Goal: Task Accomplishment & Management: Use online tool/utility

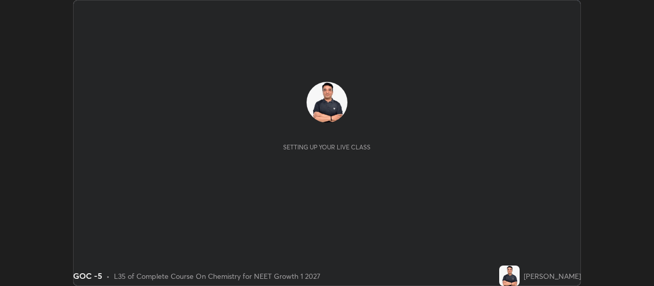
scroll to position [286, 654]
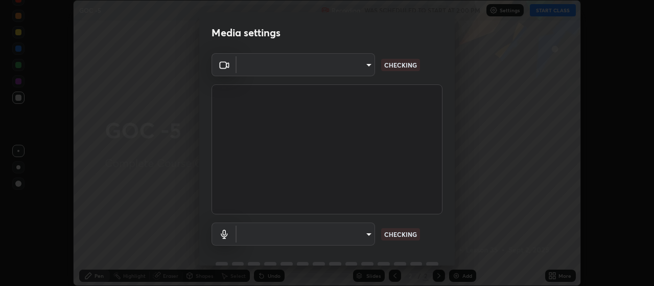
type input "cb5f757981b1586acb8e19eb1dea331b1f320d0a6ce771c897cc257aba28c101"
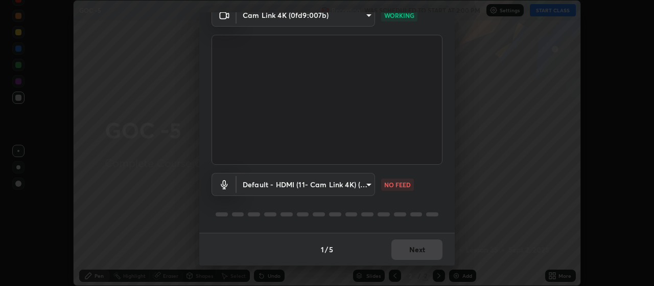
click at [365, 182] on body "Erase all GOC -5 Recording WAS SCHEDULED TO START AT 2:00 PM Settings START CLA…" at bounding box center [327, 143] width 654 height 286
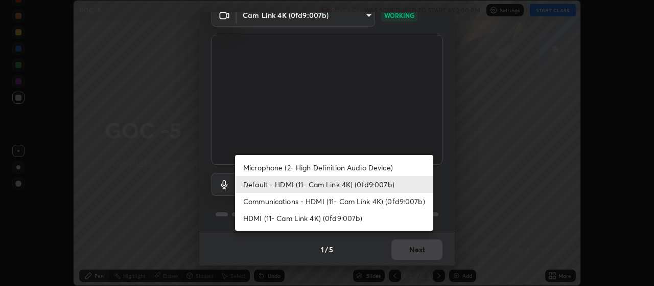
click at [360, 166] on li "Microphone (2- High Definition Audio Device)" at bounding box center [334, 167] width 198 height 17
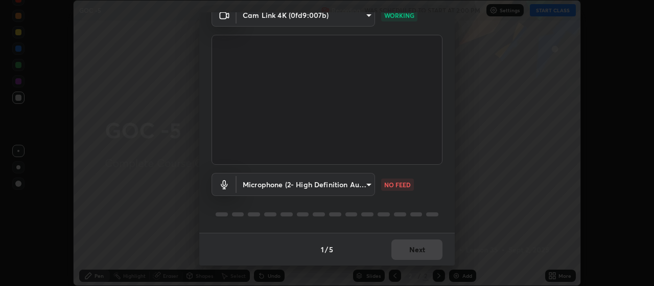
click at [364, 181] on body "Erase all GOC -5 Recording WAS SCHEDULED TO START AT 2:00 PM Settings START CLA…" at bounding box center [327, 143] width 654 height 286
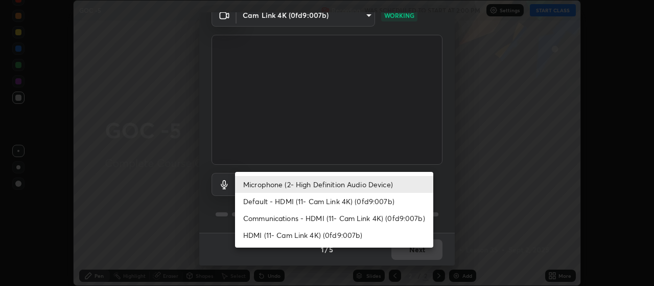
click at [343, 217] on li "Communications - HDMI (11- Cam Link 4K) (0fd9:007b)" at bounding box center [334, 218] width 198 height 17
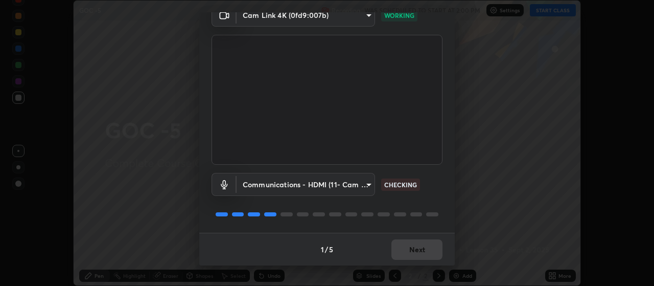
click at [349, 188] on body "Erase all GOC -5 Recording WAS SCHEDULED TO START AT 2:00 PM Settings START CLA…" at bounding box center [327, 143] width 654 height 286
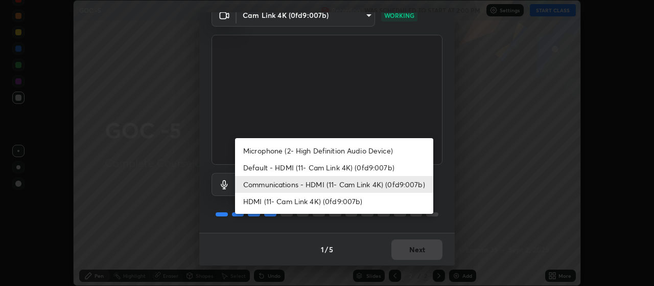
click at [357, 167] on li "Default - HDMI (11- Cam Link 4K) (0fd9:007b)" at bounding box center [334, 167] width 198 height 17
type input "default"
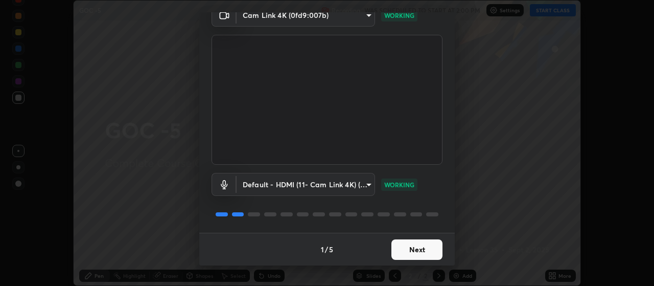
click at [432, 249] on button "Next" at bounding box center [417, 249] width 51 height 20
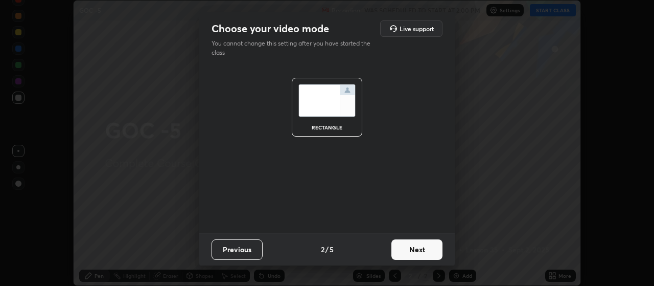
scroll to position [0, 0]
click at [431, 248] on button "Next" at bounding box center [417, 249] width 51 height 20
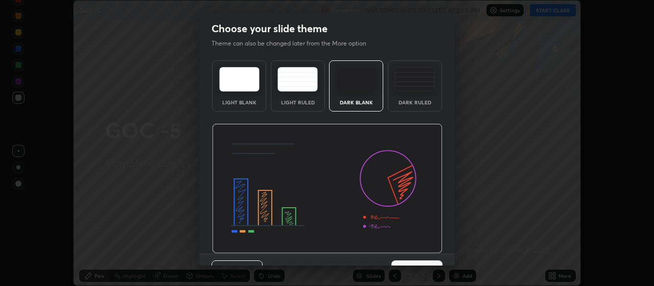
click at [432, 261] on button "Next" at bounding box center [417, 270] width 51 height 20
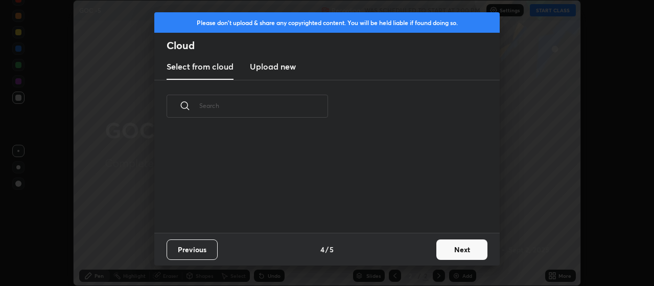
click at [450, 254] on button "Next" at bounding box center [462, 249] width 51 height 20
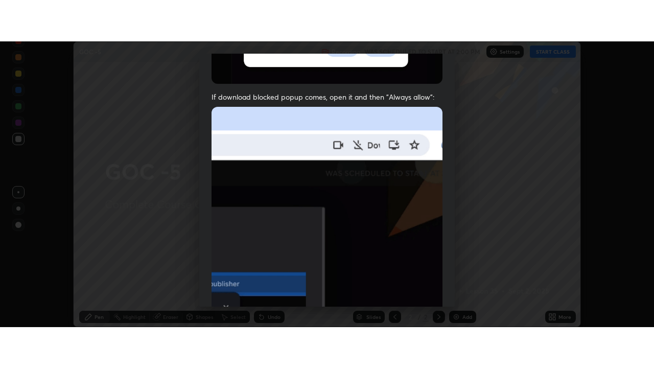
scroll to position [258, 0]
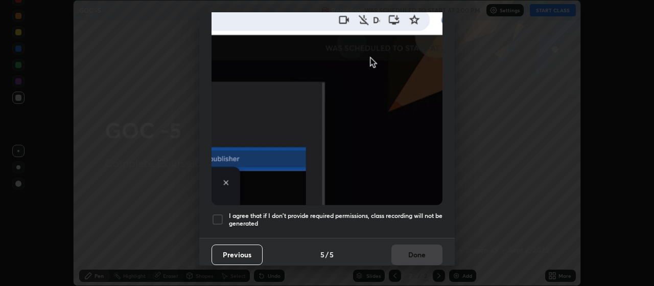
click at [225, 213] on div "I agree that if I don't provide required permissions, class recording will not …" at bounding box center [327, 219] width 231 height 12
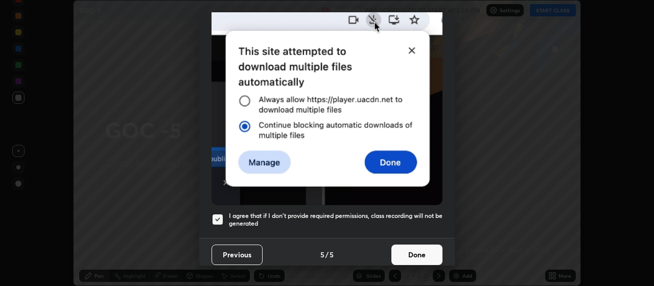
click at [430, 250] on button "Done" at bounding box center [417, 254] width 51 height 20
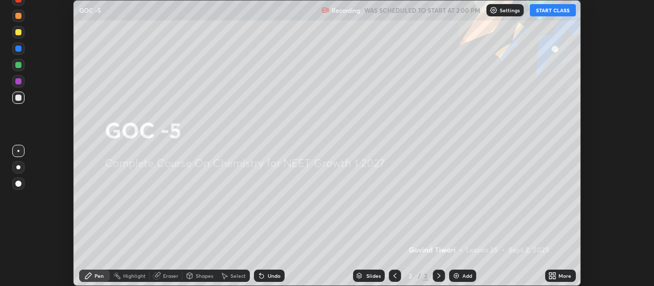
click at [555, 276] on icon at bounding box center [555, 277] width 3 height 3
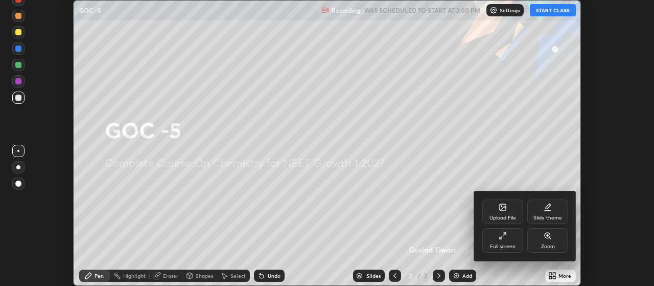
click at [511, 242] on div "Full screen" at bounding box center [503, 240] width 41 height 25
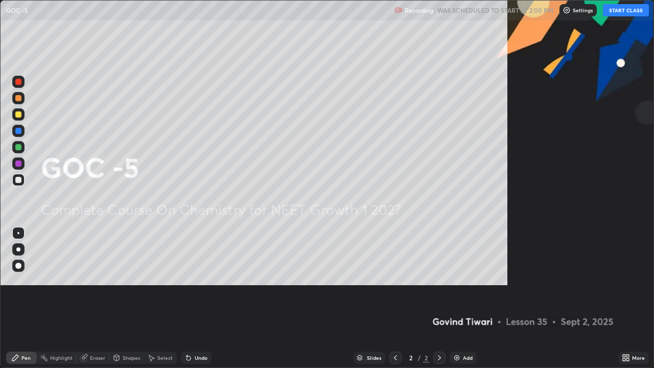
scroll to position [368, 654]
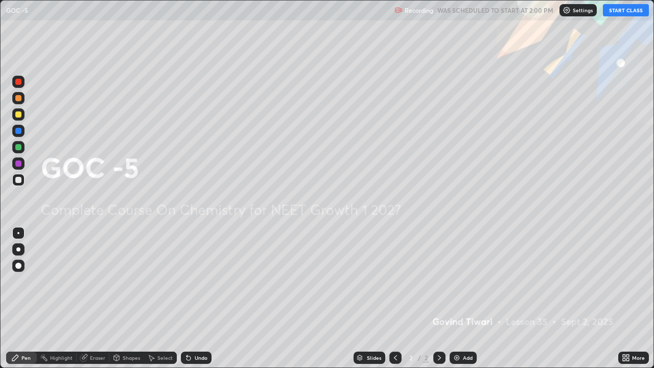
click at [622, 13] on button "START CLASS" at bounding box center [626, 10] width 46 height 12
click at [461, 285] on div "Add" at bounding box center [463, 358] width 27 height 12
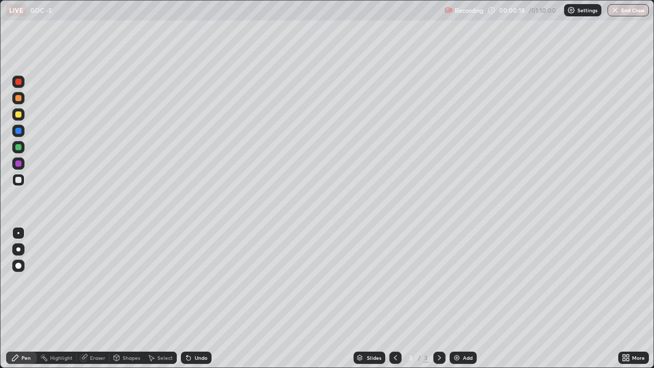
click at [20, 267] on div at bounding box center [18, 266] width 6 height 6
click at [22, 116] on div at bounding box center [18, 114] width 12 height 12
click at [18, 233] on div at bounding box center [18, 233] width 2 height 2
click at [20, 251] on div at bounding box center [18, 249] width 12 height 12
click at [16, 177] on div at bounding box center [18, 180] width 6 height 6
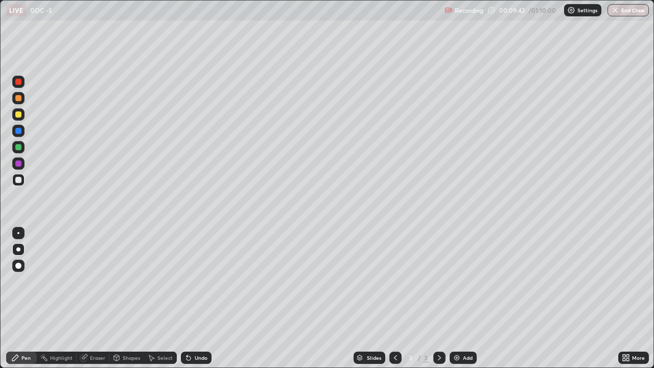
click at [439, 285] on icon at bounding box center [440, 358] width 8 height 8
click at [463, 285] on div "Add" at bounding box center [468, 357] width 10 height 5
click at [18, 265] on div at bounding box center [18, 266] width 6 height 6
click at [16, 114] on div at bounding box center [18, 114] width 6 height 6
click at [21, 180] on div at bounding box center [18, 180] width 6 height 6
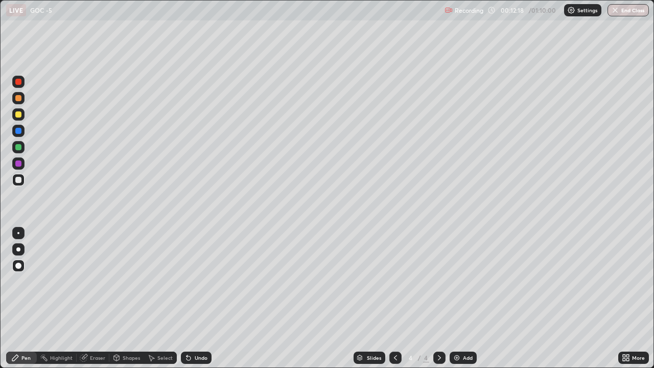
click at [20, 146] on div at bounding box center [18, 147] width 6 height 6
click at [16, 180] on div at bounding box center [18, 180] width 6 height 6
click at [18, 117] on div at bounding box center [18, 114] width 6 height 6
click at [21, 181] on div at bounding box center [18, 180] width 6 height 6
click at [99, 285] on div "Eraser" at bounding box center [97, 357] width 15 height 5
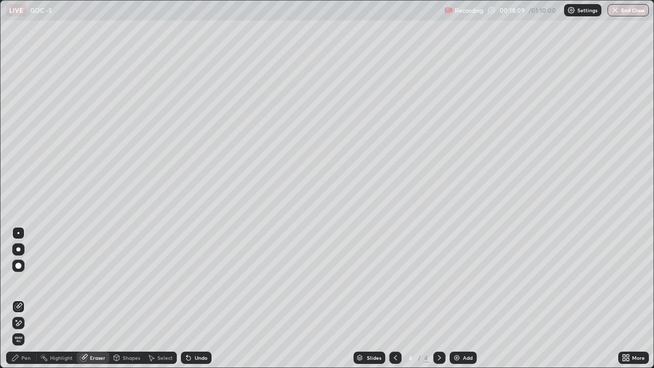
click at [19, 285] on icon at bounding box center [18, 323] width 8 height 9
click at [22, 285] on div "Pen" at bounding box center [25, 357] width 9 height 5
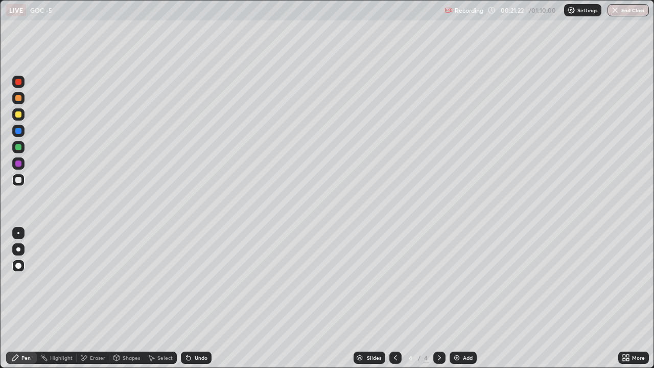
click at [456, 285] on img at bounding box center [457, 358] width 8 height 8
click at [18, 116] on div at bounding box center [18, 114] width 6 height 6
click at [18, 249] on div at bounding box center [18, 249] width 4 height 4
click at [457, 285] on img at bounding box center [457, 358] width 8 height 8
click at [15, 184] on div at bounding box center [18, 180] width 12 height 12
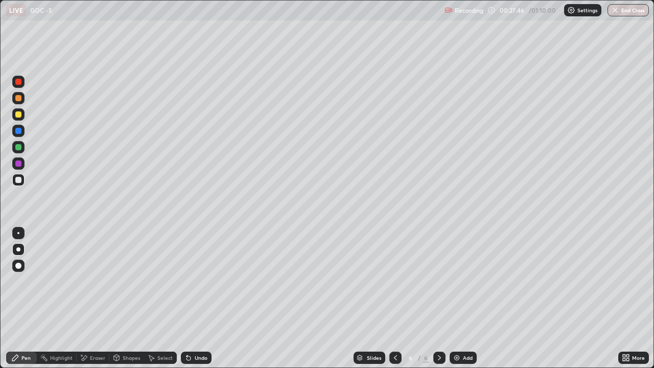
click at [16, 266] on div at bounding box center [18, 266] width 6 height 6
click at [18, 116] on div at bounding box center [18, 114] width 6 height 6
click at [17, 249] on div at bounding box center [18, 249] width 4 height 4
click at [18, 178] on div at bounding box center [18, 180] width 6 height 6
click at [17, 116] on div at bounding box center [18, 114] width 6 height 6
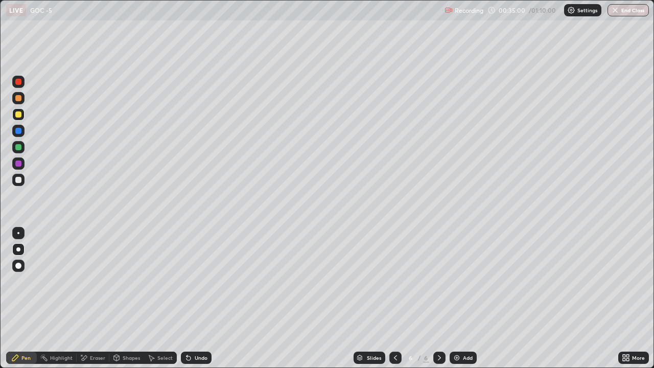
click at [17, 180] on div at bounding box center [18, 180] width 6 height 6
click at [17, 149] on div at bounding box center [18, 147] width 6 height 6
click at [17, 182] on div at bounding box center [18, 180] width 6 height 6
click at [15, 146] on div at bounding box center [18, 147] width 6 height 6
click at [19, 116] on div at bounding box center [18, 114] width 6 height 6
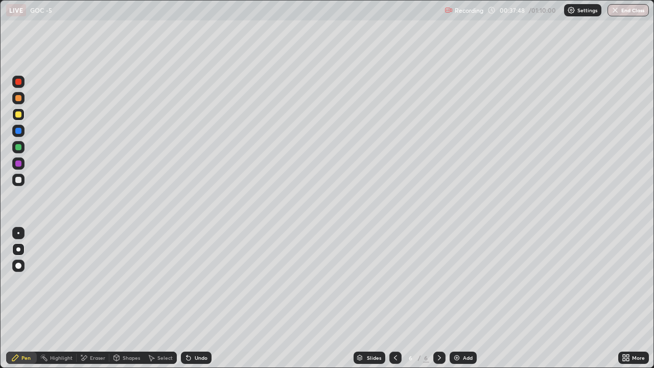
click at [439, 285] on icon at bounding box center [440, 358] width 8 height 8
click at [456, 285] on img at bounding box center [457, 358] width 8 height 8
click at [19, 180] on div at bounding box center [18, 180] width 6 height 6
click at [20, 116] on div at bounding box center [18, 114] width 6 height 6
click at [15, 180] on div at bounding box center [18, 180] width 6 height 6
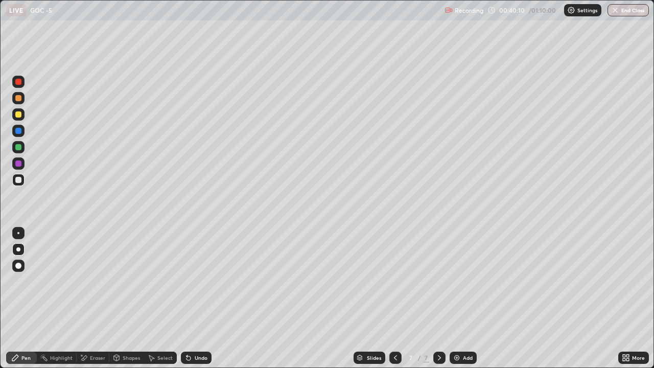
click at [392, 285] on icon at bounding box center [396, 358] width 8 height 8
click at [439, 285] on icon at bounding box center [440, 358] width 8 height 8
click at [15, 147] on div at bounding box center [18, 147] width 6 height 6
click at [17, 117] on div at bounding box center [18, 114] width 6 height 6
click at [90, 285] on div "Eraser" at bounding box center [97, 357] width 15 height 5
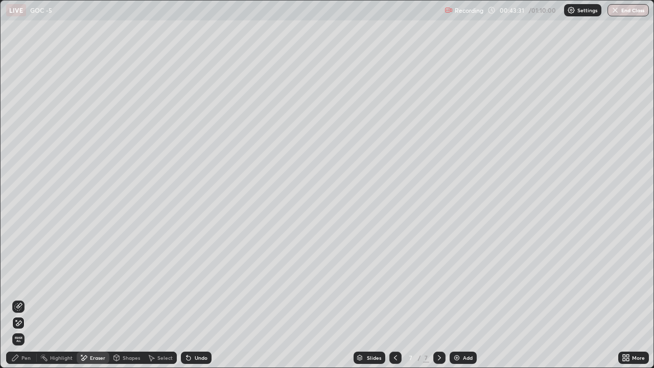
click at [19, 285] on div "Pen" at bounding box center [21, 358] width 31 height 12
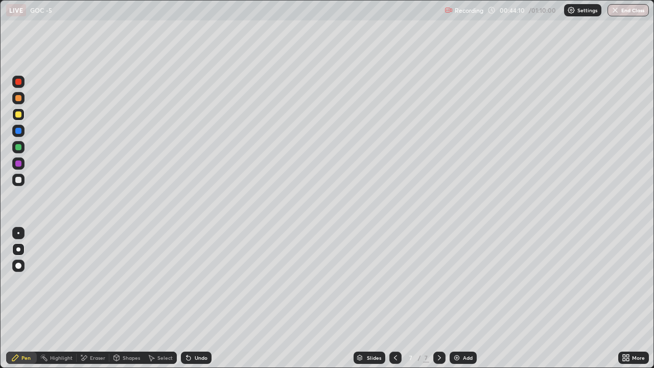
click at [14, 181] on div at bounding box center [18, 180] width 12 height 12
click at [18, 233] on div at bounding box center [18, 233] width 2 height 2
click at [437, 285] on icon at bounding box center [440, 358] width 8 height 8
click at [456, 285] on img at bounding box center [457, 358] width 8 height 8
click at [18, 250] on div at bounding box center [18, 249] width 4 height 4
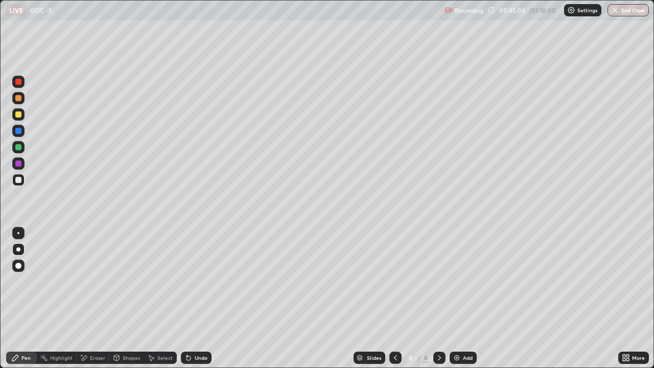
click at [18, 115] on div at bounding box center [18, 114] width 6 height 6
click at [18, 181] on div at bounding box center [18, 180] width 6 height 6
click at [18, 233] on div at bounding box center [18, 233] width 2 height 2
click at [395, 285] on icon at bounding box center [396, 358] width 8 height 8
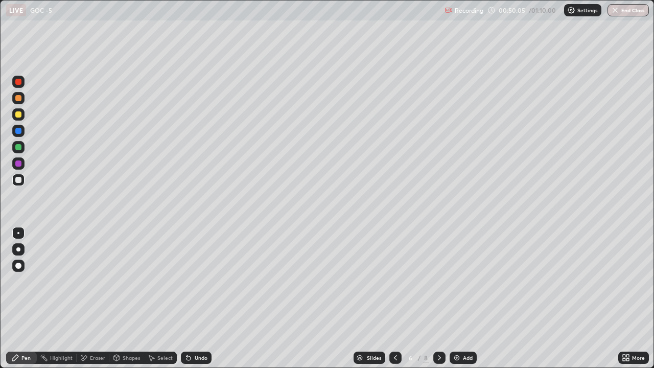
click at [19, 116] on div at bounding box center [18, 114] width 6 height 6
click at [93, 285] on div "Eraser" at bounding box center [97, 357] width 15 height 5
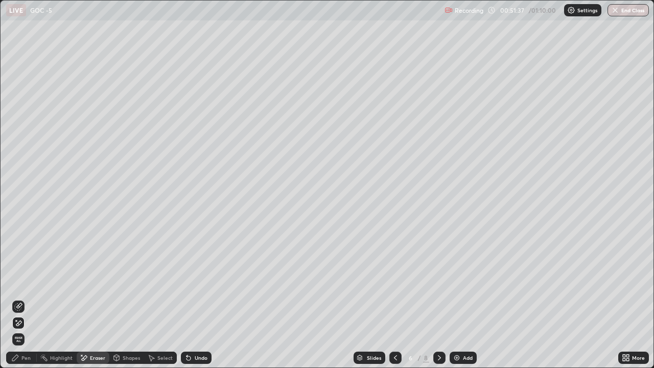
click at [25, 285] on div "Pen" at bounding box center [25, 357] width 9 height 5
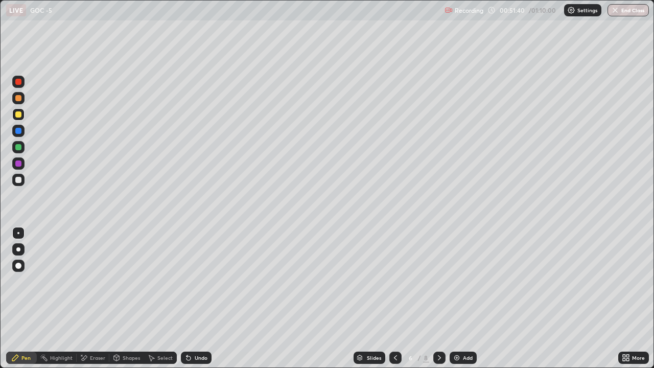
click at [17, 247] on div at bounding box center [18, 249] width 12 height 12
click at [439, 285] on icon at bounding box center [440, 358] width 8 height 8
click at [100, 285] on div "Eraser" at bounding box center [97, 357] width 15 height 5
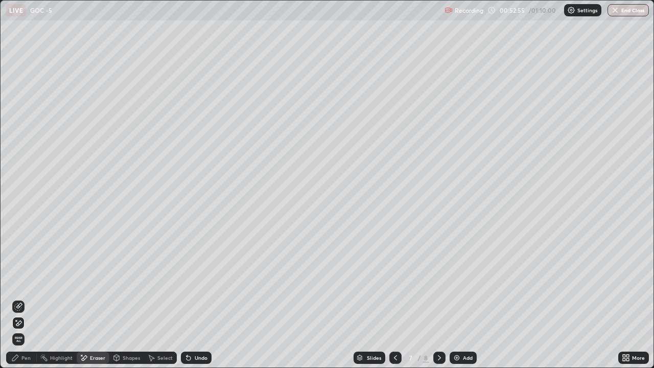
click at [22, 285] on div "Pen" at bounding box center [25, 357] width 9 height 5
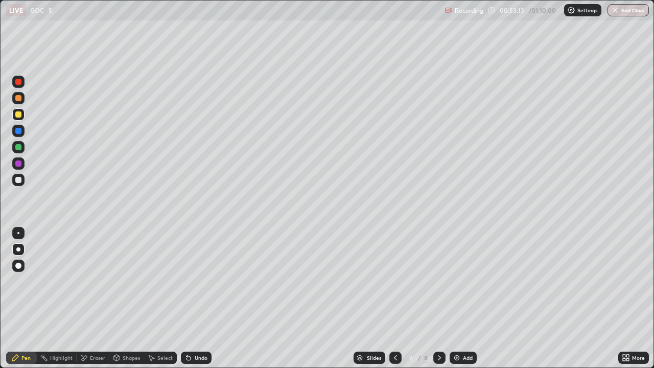
click at [91, 285] on div "Eraser" at bounding box center [93, 358] width 33 height 12
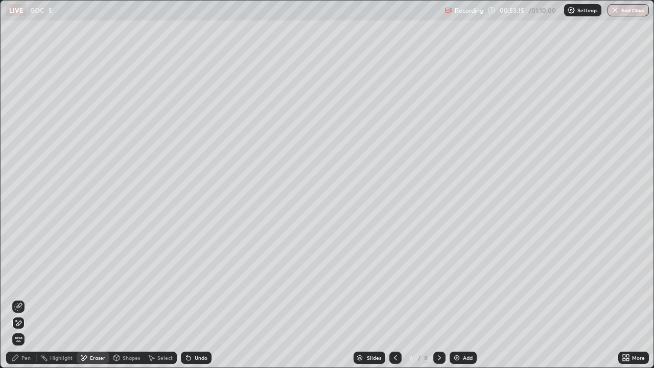
click at [21, 285] on div "Pen" at bounding box center [25, 357] width 9 height 5
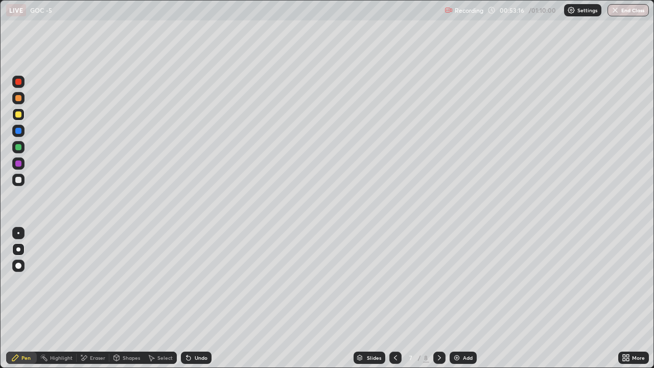
click at [17, 180] on div at bounding box center [18, 180] width 6 height 6
click at [16, 266] on div at bounding box center [18, 266] width 6 height 6
click at [440, 285] on icon at bounding box center [440, 358] width 8 height 8
click at [103, 285] on div "Eraser" at bounding box center [97, 357] width 15 height 5
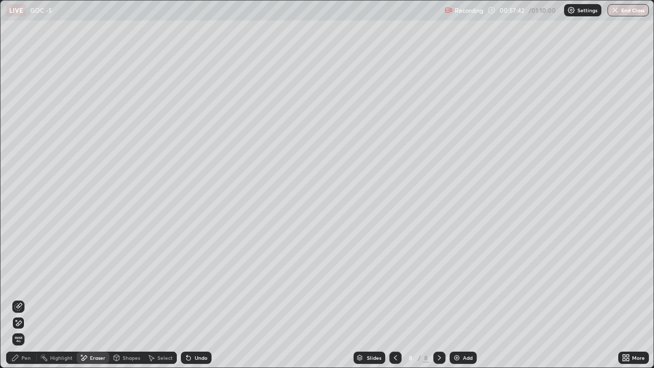
click at [25, 285] on div "Pen" at bounding box center [21, 358] width 31 height 12
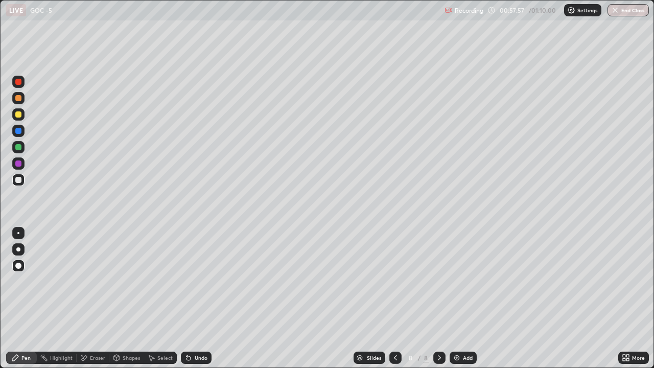
click at [18, 115] on div at bounding box center [18, 114] width 6 height 6
click at [18, 249] on div at bounding box center [18, 249] width 4 height 4
click at [20, 181] on div at bounding box center [18, 180] width 6 height 6
click at [633, 13] on button "End Class" at bounding box center [628, 10] width 41 height 12
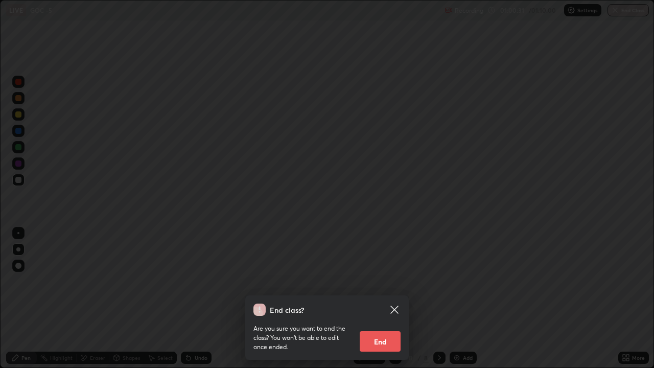
click at [393, 285] on button "End" at bounding box center [380, 341] width 41 height 20
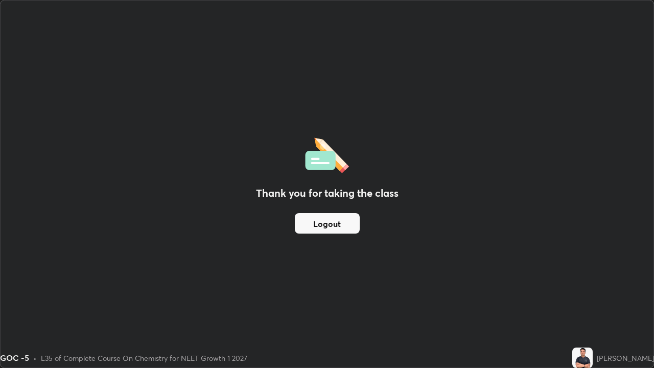
click at [340, 228] on button "Logout" at bounding box center [327, 223] width 65 height 20
click at [339, 226] on button "Logout" at bounding box center [327, 223] width 65 height 20
click at [335, 228] on button "Logout" at bounding box center [327, 223] width 65 height 20
